Goal: Information Seeking & Learning: Learn about a topic

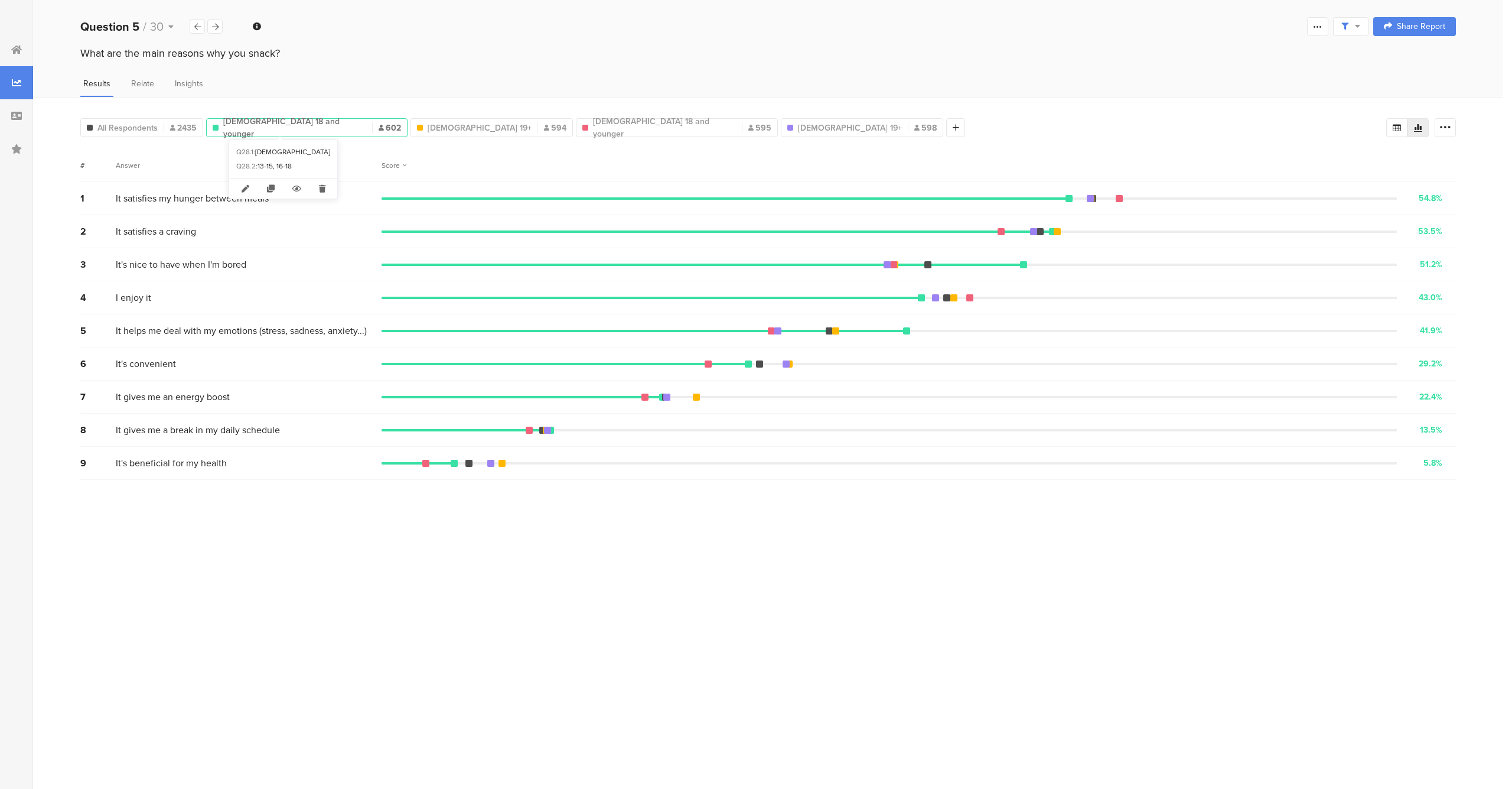
click at [299, 123] on span "[DEMOGRAPHIC_DATA] 18 and younger" at bounding box center [294, 128] width 143 height 25
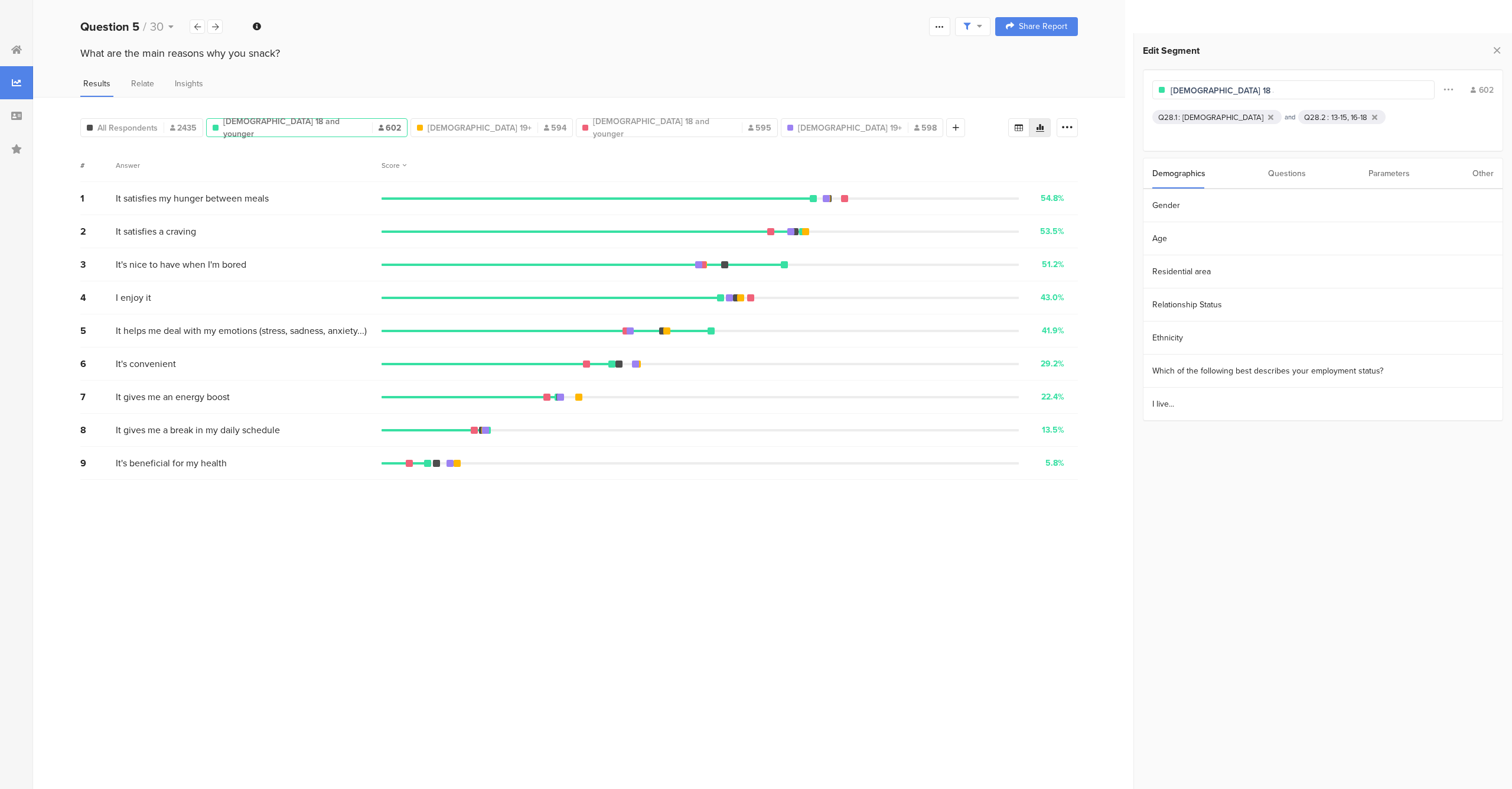
click at [299, 123] on span "[DEMOGRAPHIC_DATA] 18 and younger" at bounding box center [294, 128] width 143 height 25
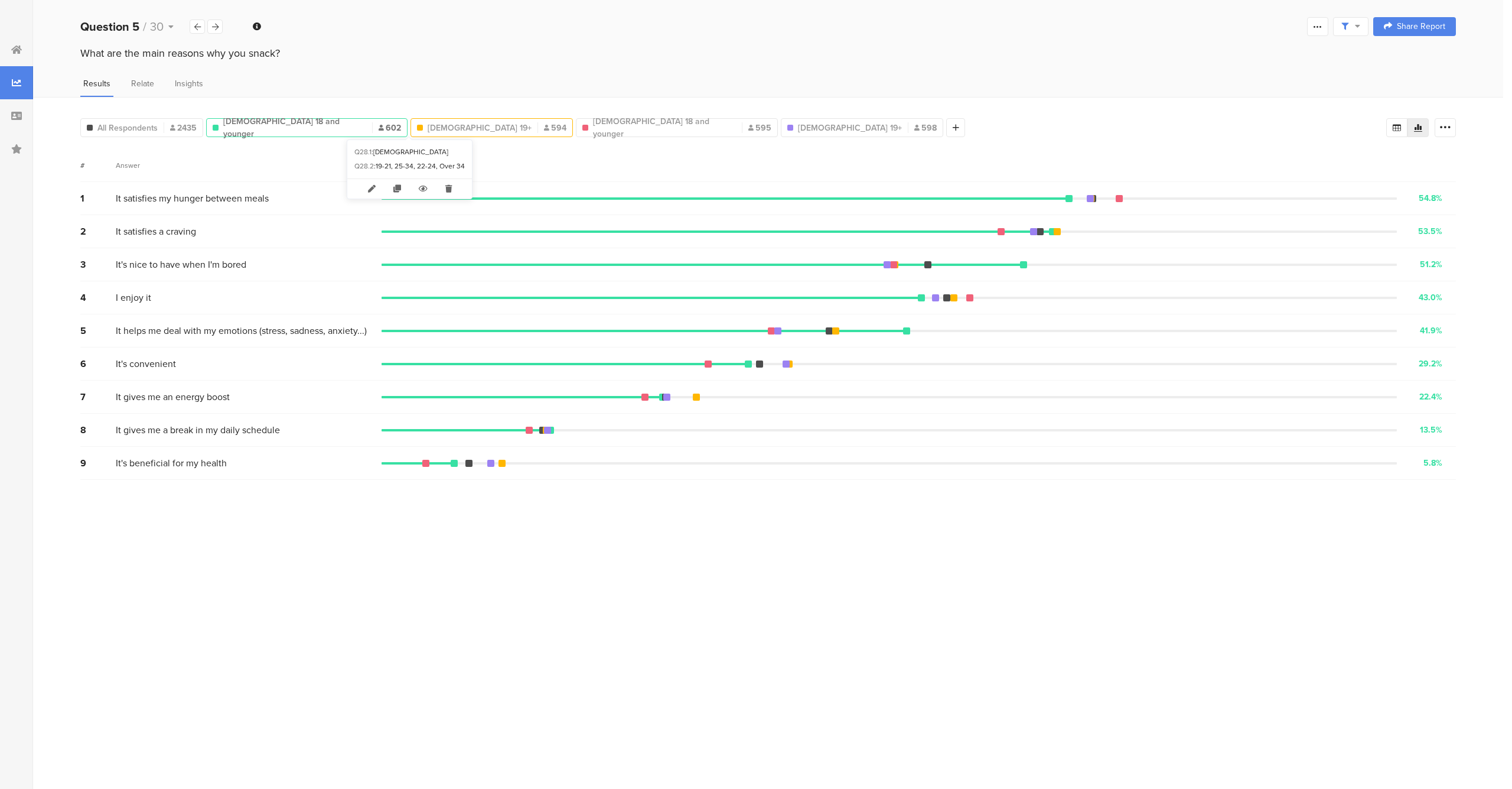
click at [428, 128] on span "[DEMOGRAPHIC_DATA] 19+" at bounding box center [480, 128] width 104 height 13
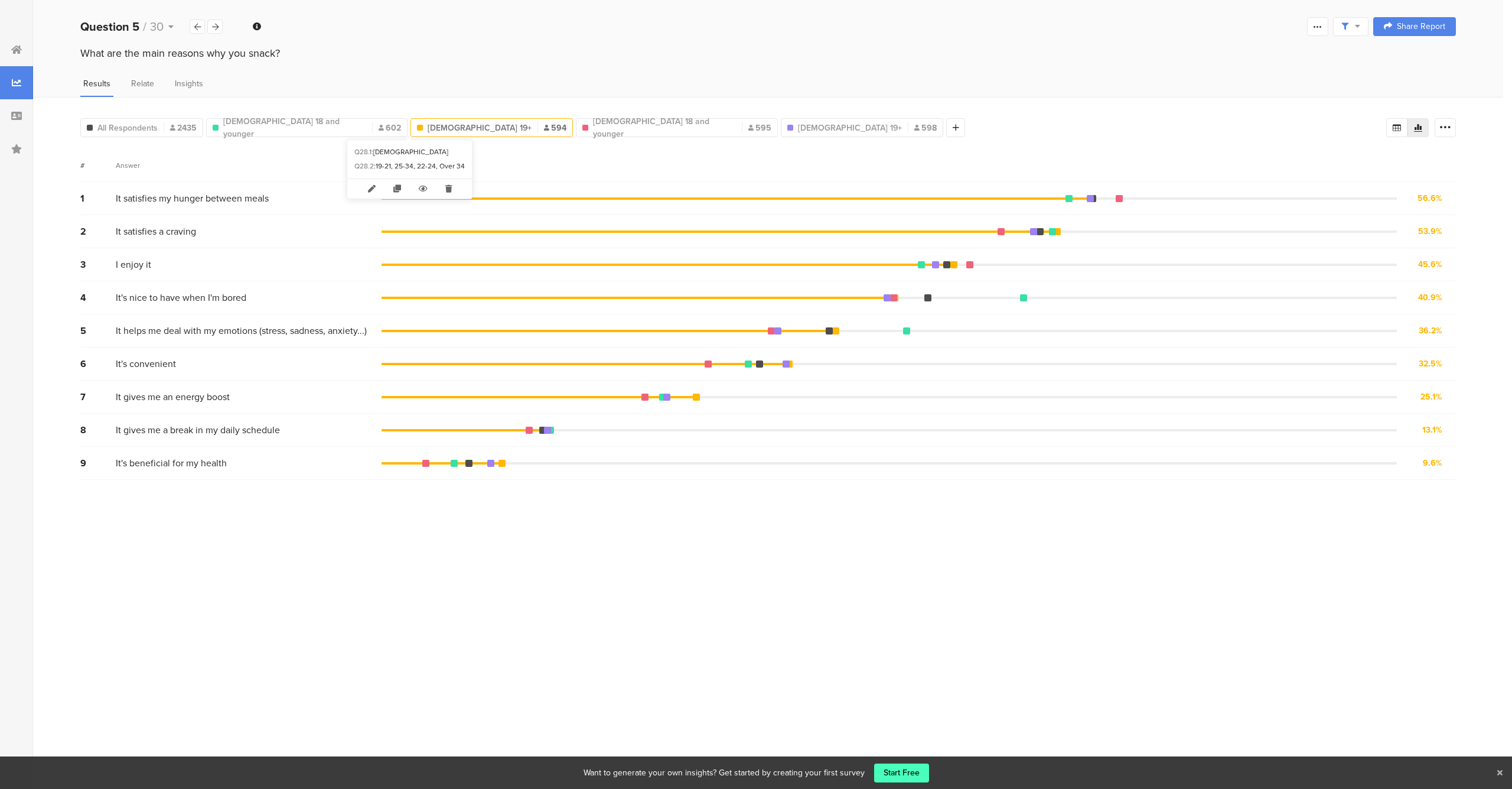
click at [428, 128] on span "[DEMOGRAPHIC_DATA] 19+" at bounding box center [480, 128] width 104 height 13
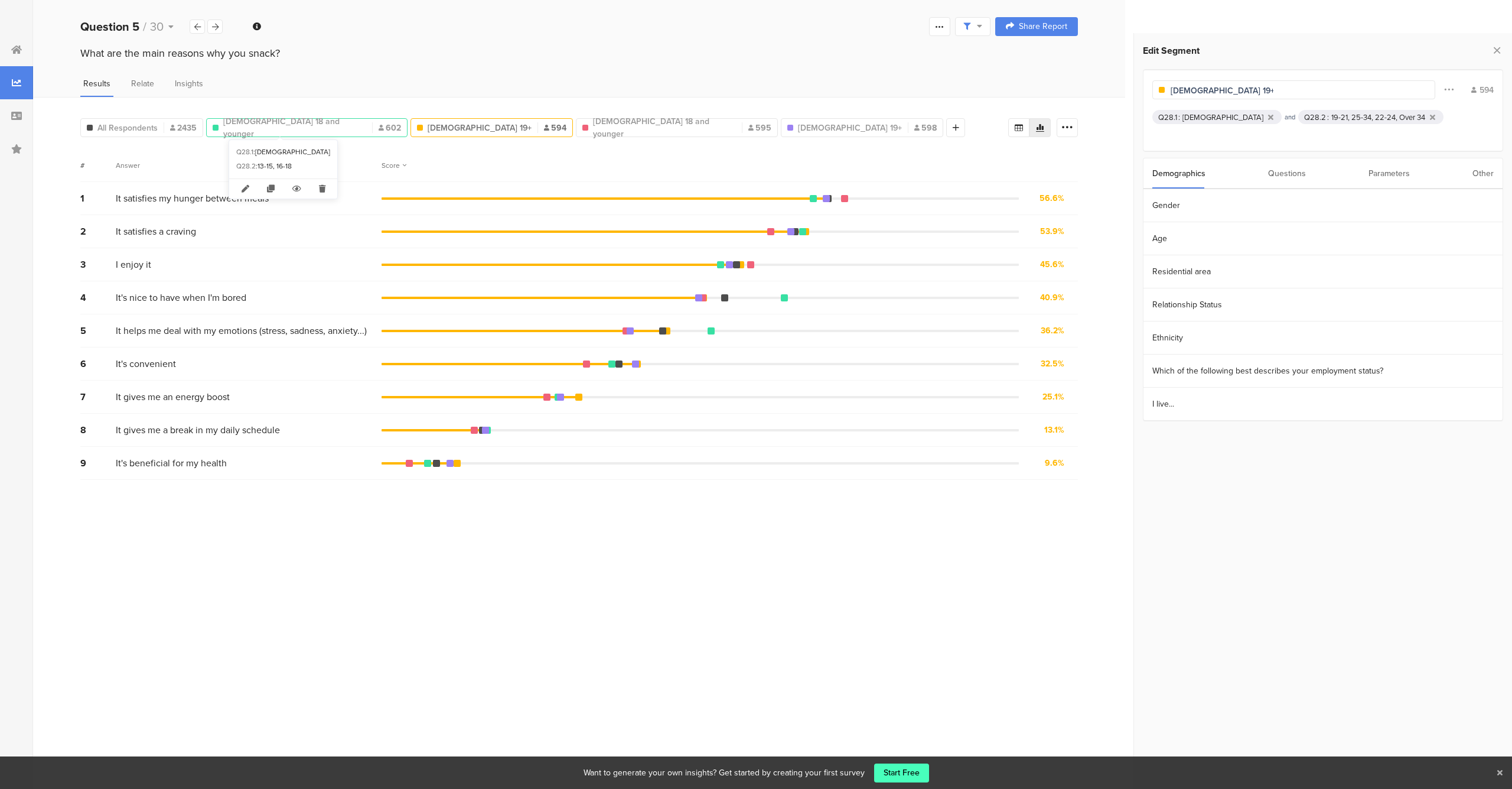
click at [302, 128] on span "[DEMOGRAPHIC_DATA] 18 and younger" at bounding box center [294, 128] width 143 height 25
type input "[DEMOGRAPHIC_DATA] 18 and younger"
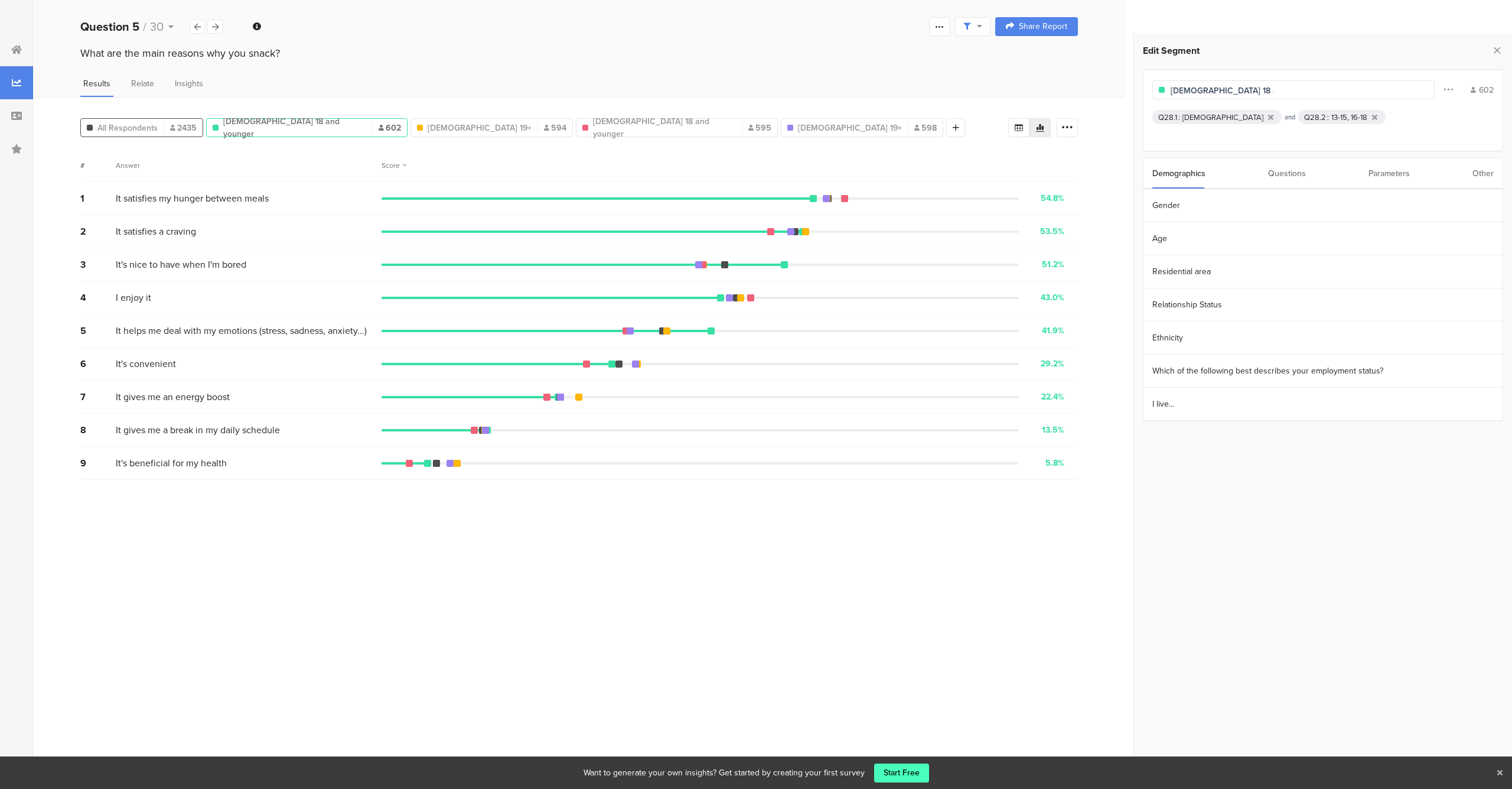
click at [150, 122] on span "All Respondents" at bounding box center [128, 128] width 60 height 13
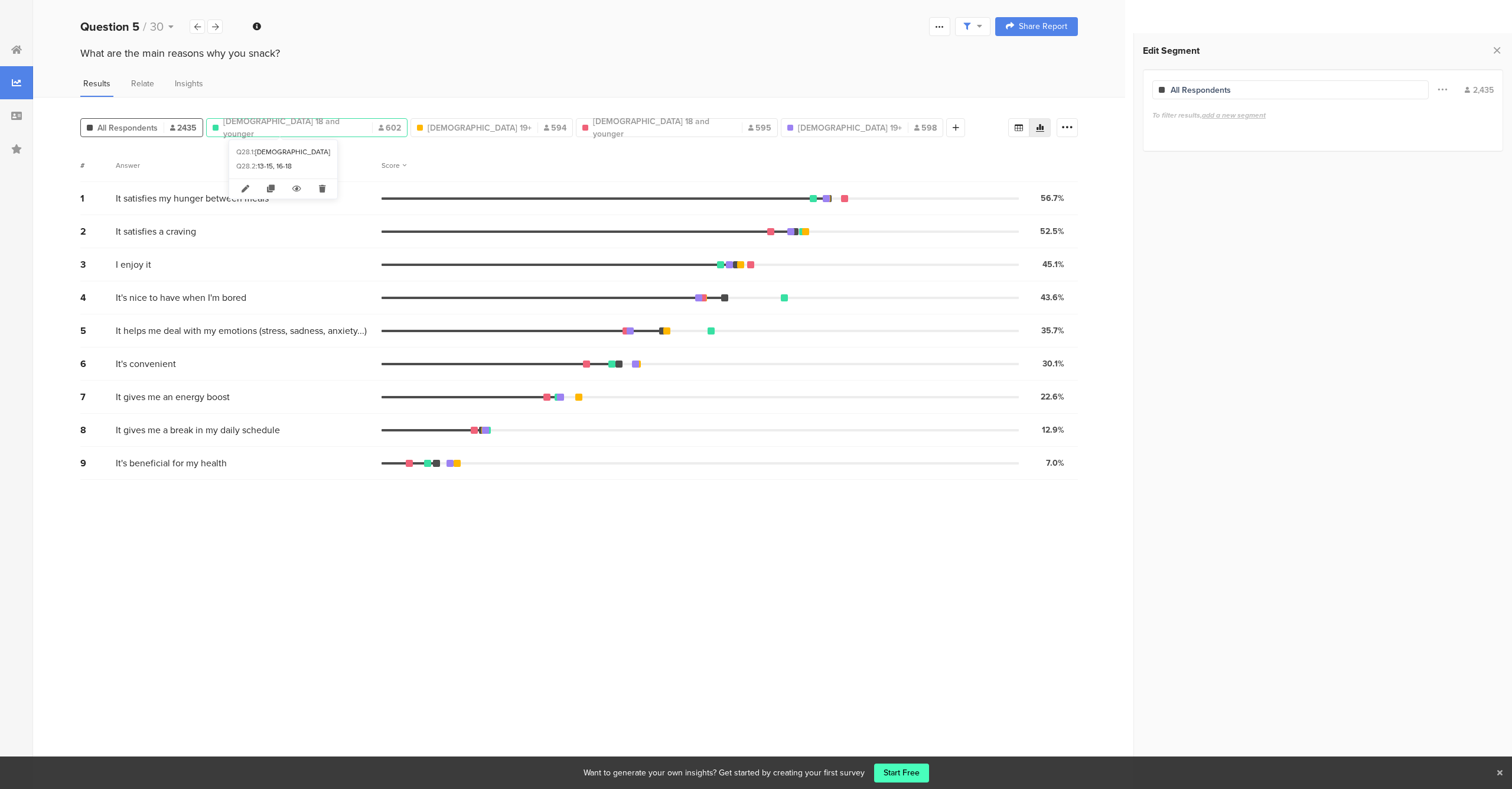
click at [304, 128] on span "[DEMOGRAPHIC_DATA] 18 and younger" at bounding box center [294, 128] width 143 height 25
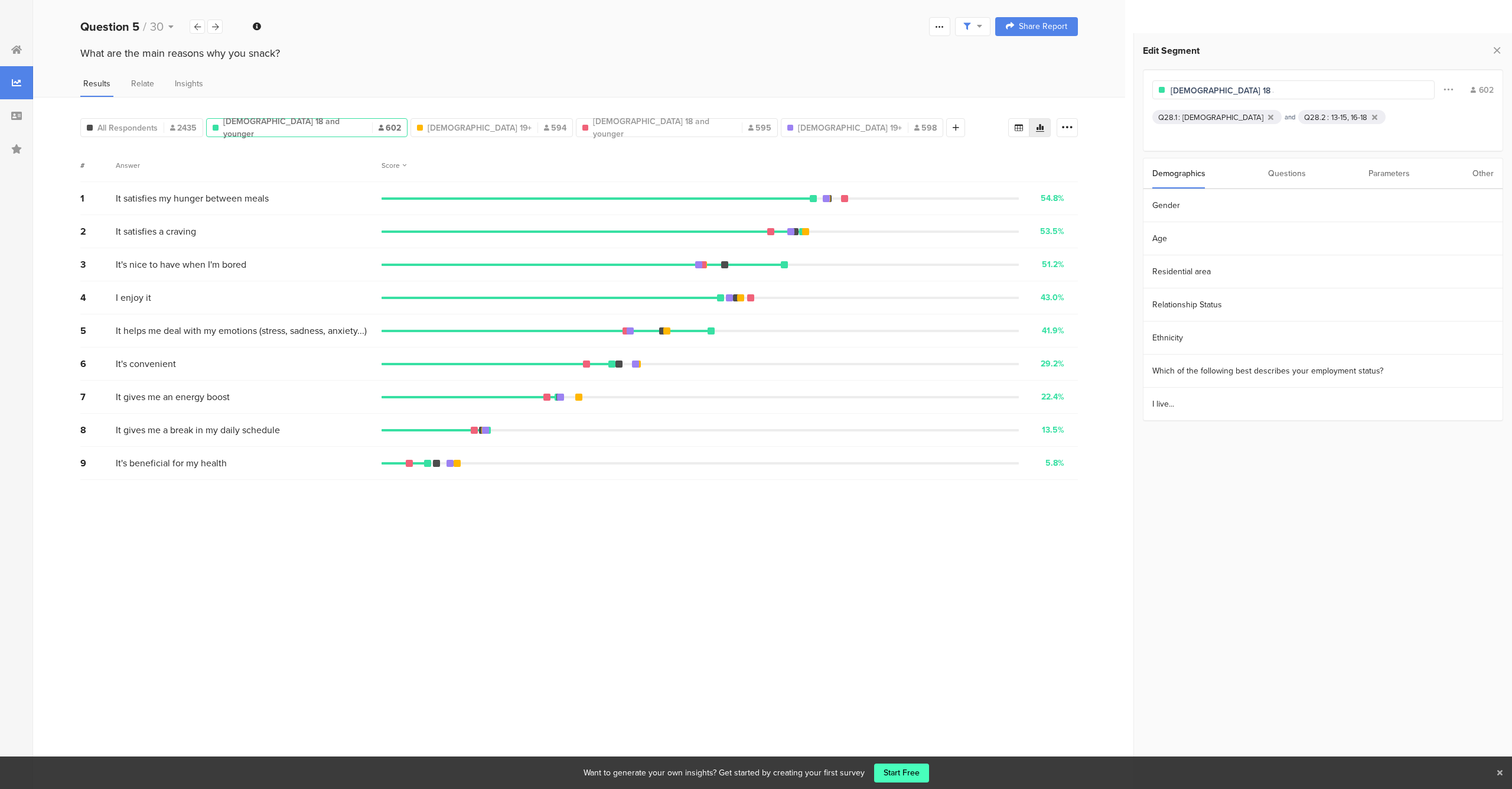
click at [404, 138] on div "All Respondents 2435 [DEMOGRAPHIC_DATA] 18 and younger 602 [DEMOGRAPHIC_DATA] 1…" at bounding box center [579, 443] width 1092 height 692
click at [428, 130] on span "[DEMOGRAPHIC_DATA] 19+" at bounding box center [480, 128] width 104 height 13
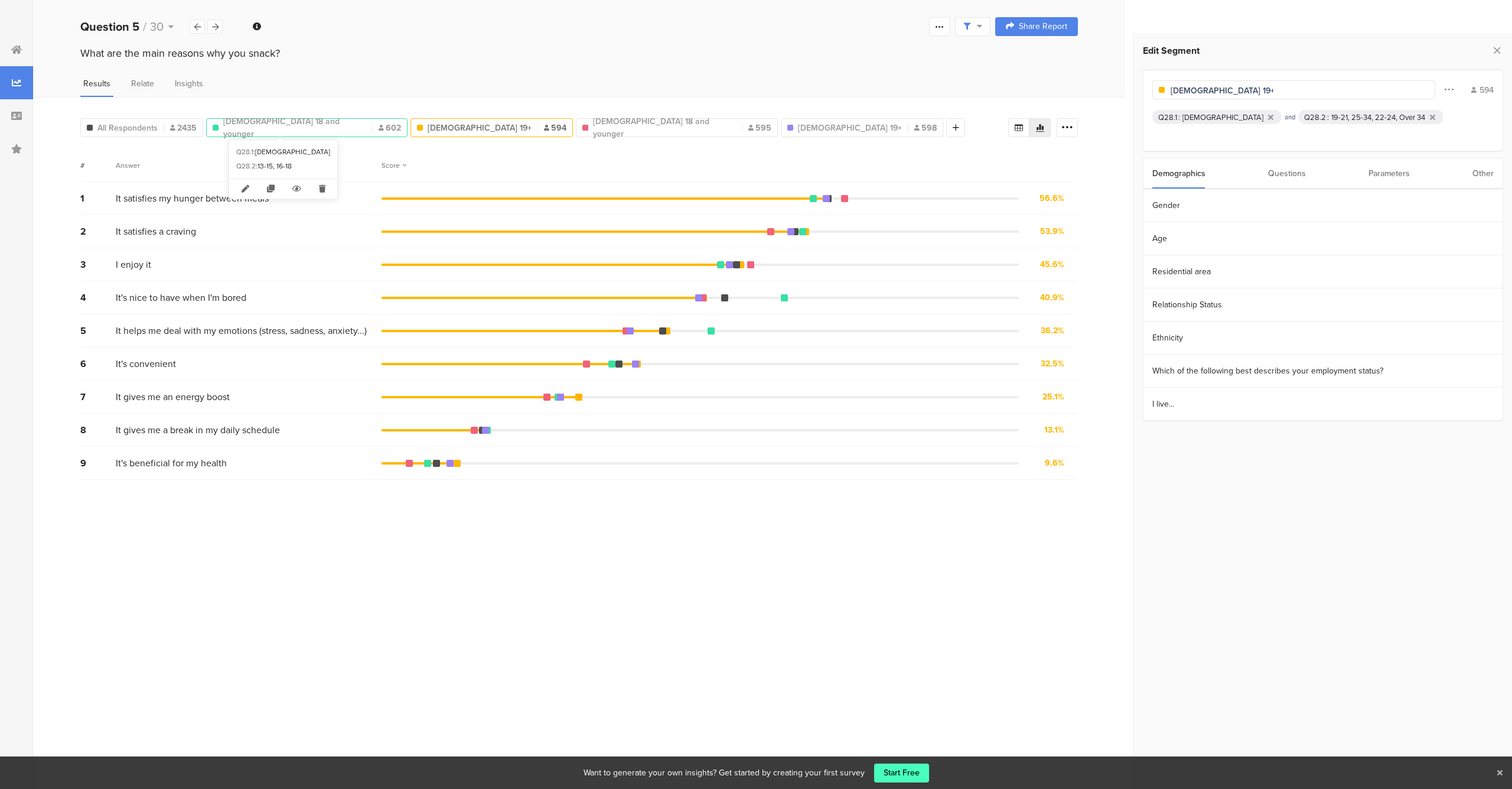
click at [306, 126] on span "[DEMOGRAPHIC_DATA] 18 and younger" at bounding box center [294, 128] width 143 height 25
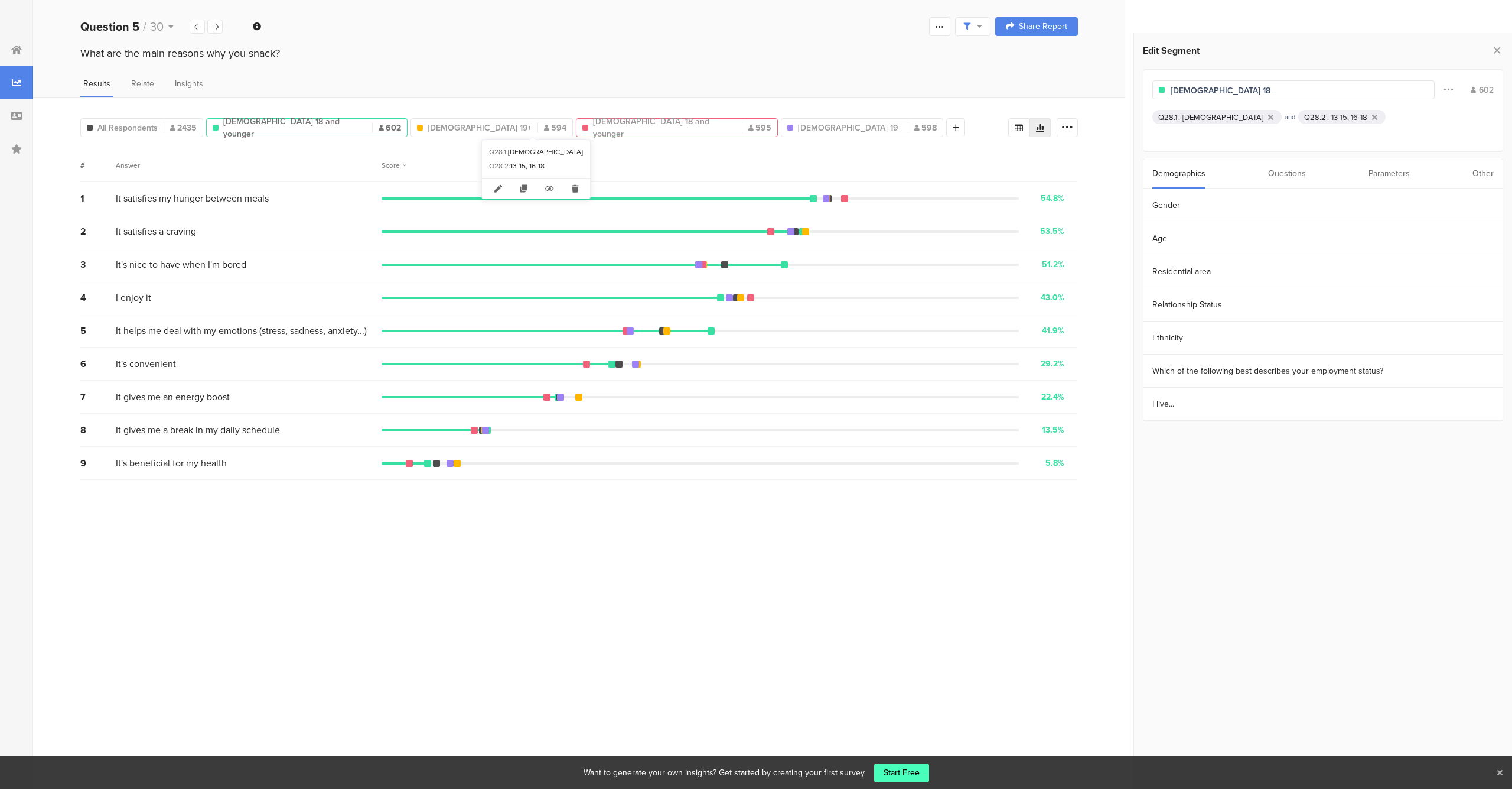
click at [742, 124] on div at bounding box center [742, 128] width 1 height 11
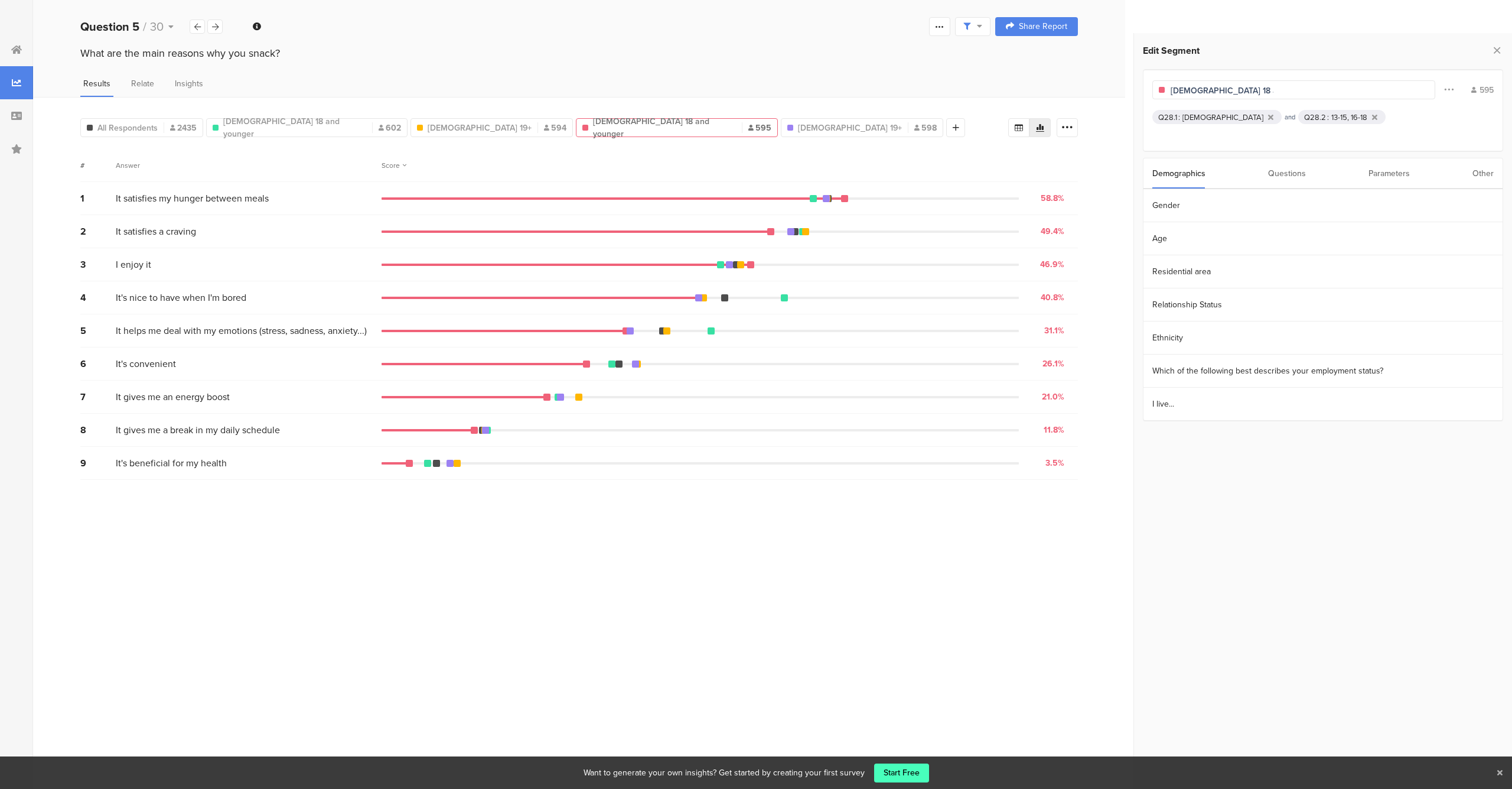
click at [661, 141] on div "All Respondents 2435 [DEMOGRAPHIC_DATA] 18 and younger 602 [DEMOGRAPHIC_DATA] 1…" at bounding box center [579, 443] width 1092 height 692
click at [781, 131] on div "[DEMOGRAPHIC_DATA] 19+ 598" at bounding box center [862, 128] width 161 height 13
type input "[DEMOGRAPHIC_DATA] 19+"
